Goal: Transaction & Acquisition: Purchase product/service

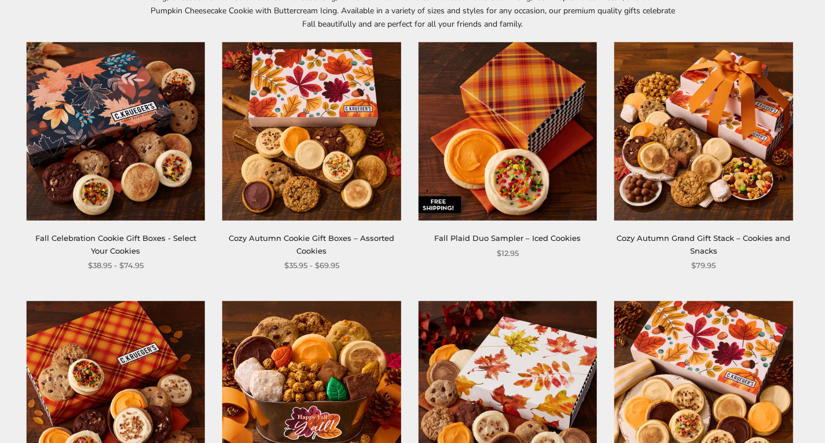
click at [321, 146] on img at bounding box center [311, 131] width 178 height 178
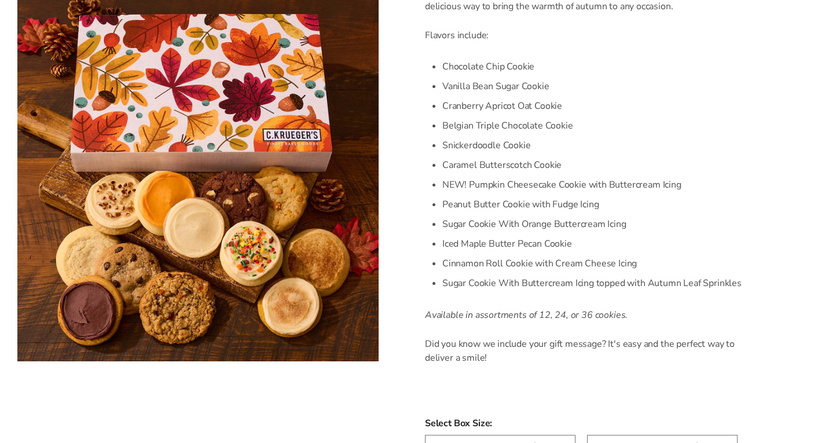
scroll to position [424, 0]
